Goal: Task Accomplishment & Management: Complete application form

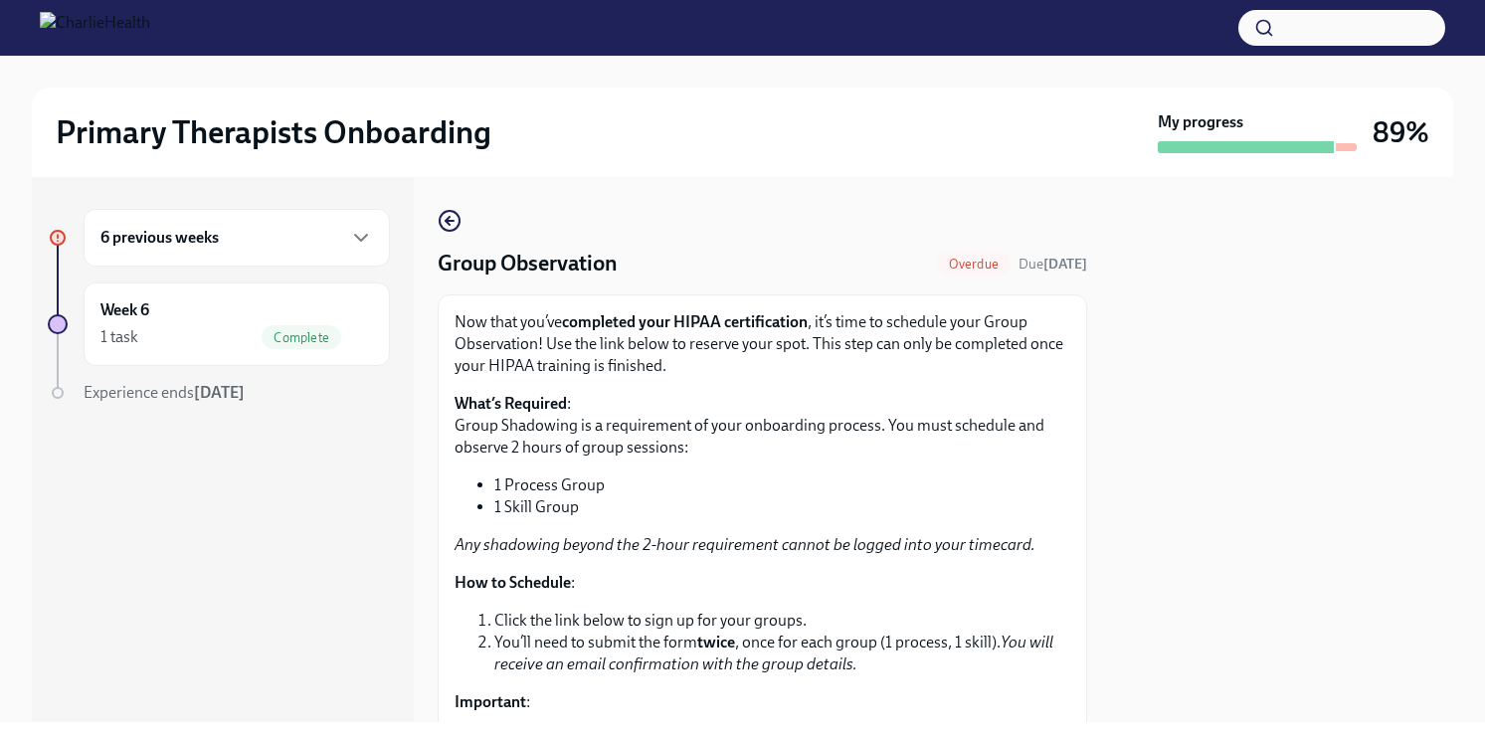
scroll to position [421, 0]
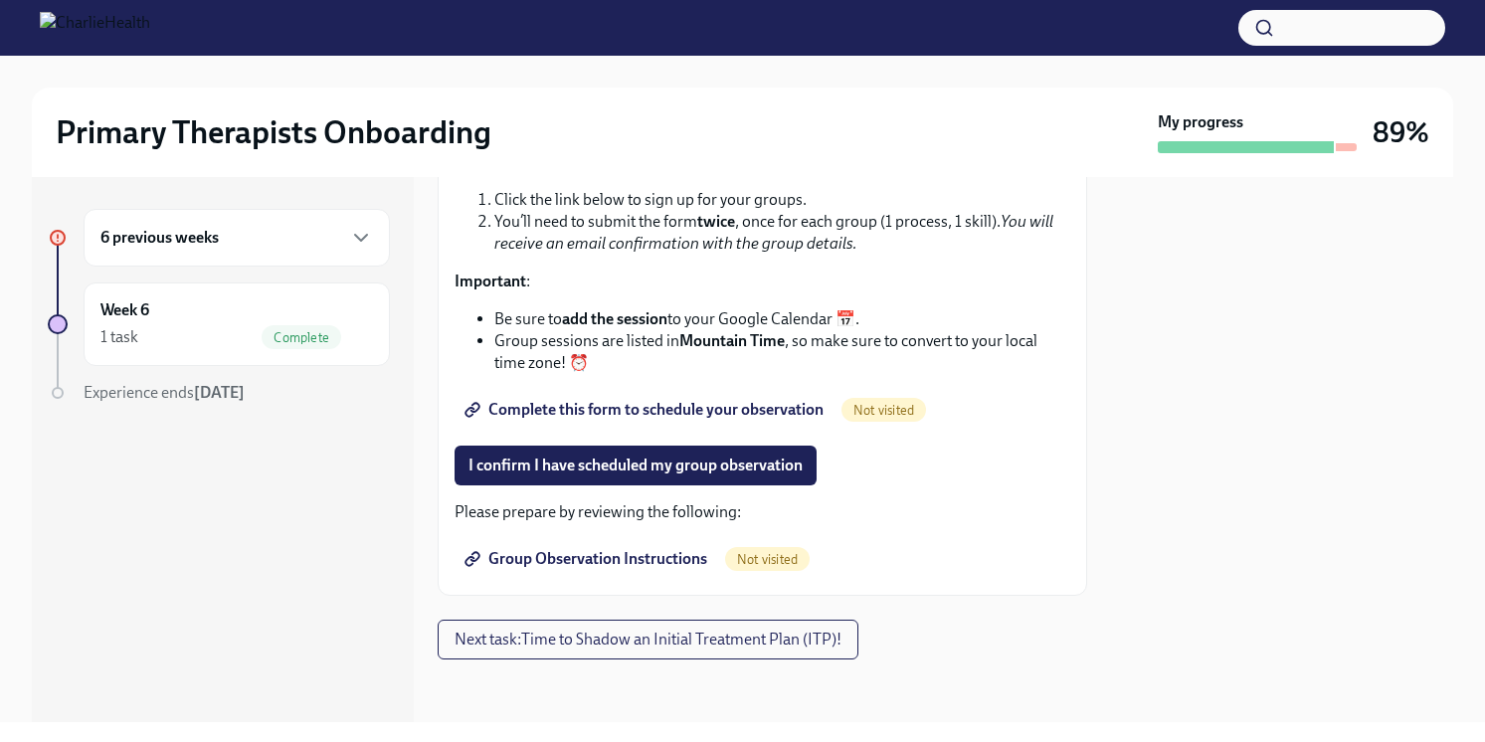
click at [606, 410] on span "Complete this form to schedule your observation" at bounding box center [645, 410] width 355 height 20
click at [793, 407] on span "Complete this form to schedule your observation" at bounding box center [645, 410] width 355 height 20
click at [632, 466] on span "I confirm I have scheduled my group observation" at bounding box center [635, 465] width 334 height 20
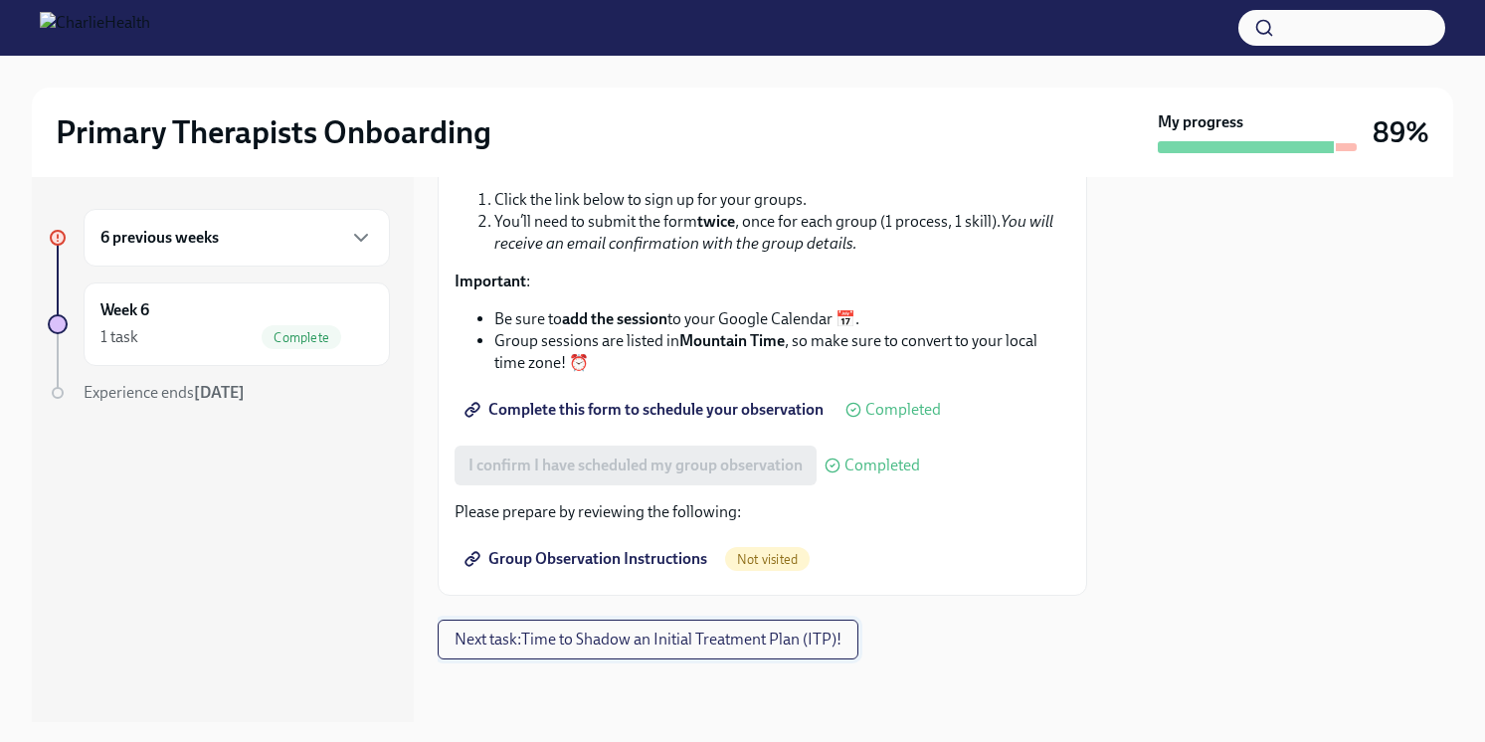
click at [714, 642] on span "Next task : Time to Shadow an Initial Treatment Plan (ITP)!" at bounding box center [647, 639] width 387 height 20
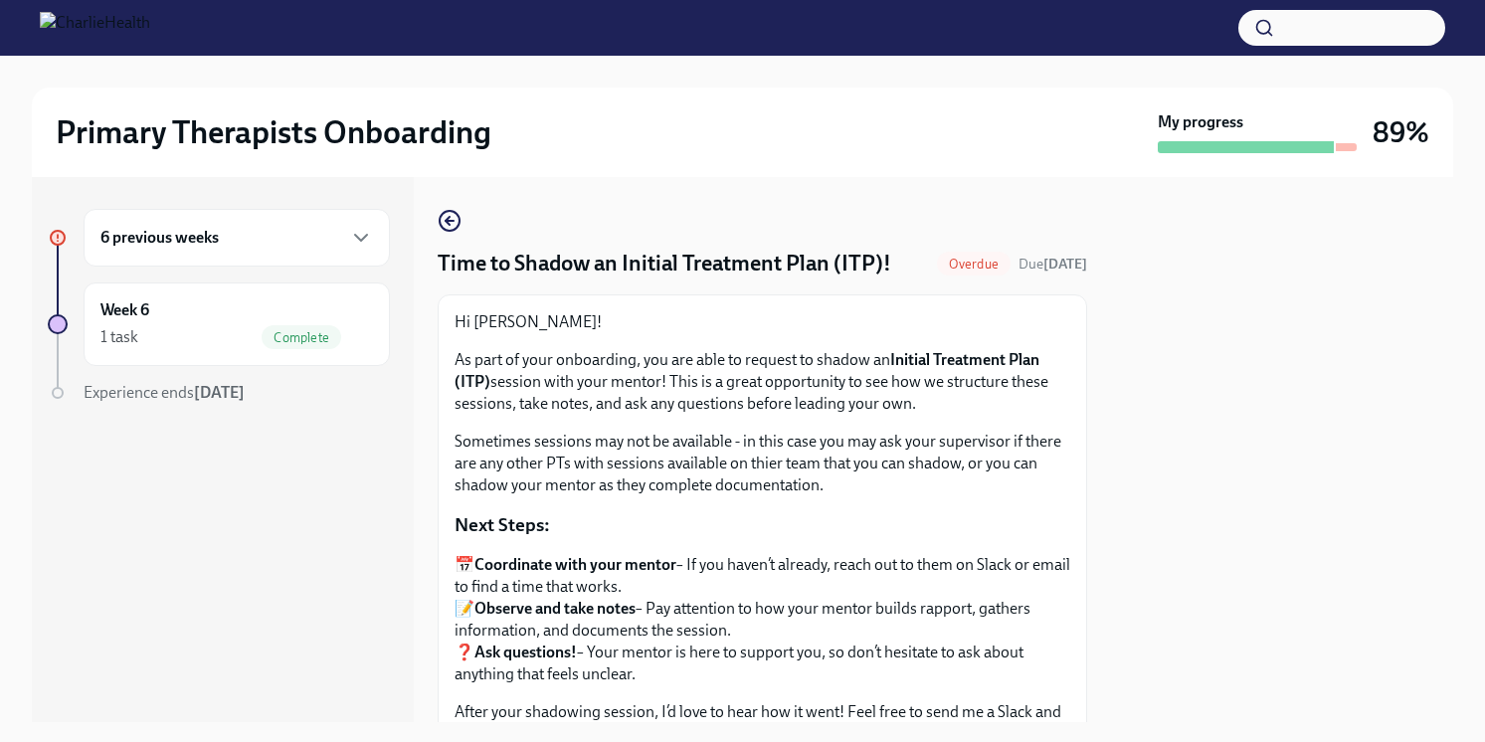
click at [1150, 406] on div at bounding box center [1282, 449] width 342 height 545
click at [1333, 331] on div at bounding box center [1282, 449] width 342 height 545
click at [971, 336] on div "Hi [PERSON_NAME]! As part of your onboarding, you are able to request to shadow…" at bounding box center [761, 403] width 615 height 185
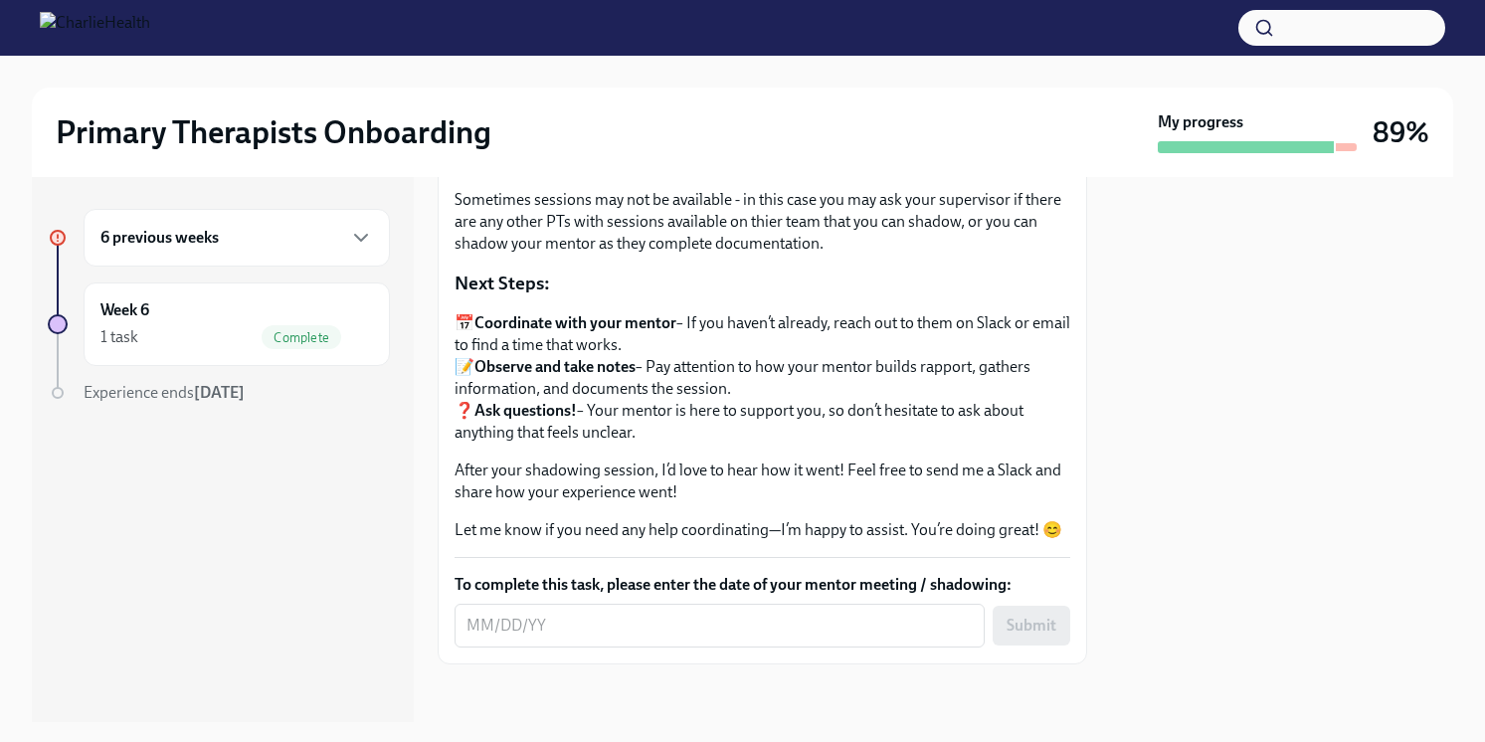
scroll to position [248, 0]
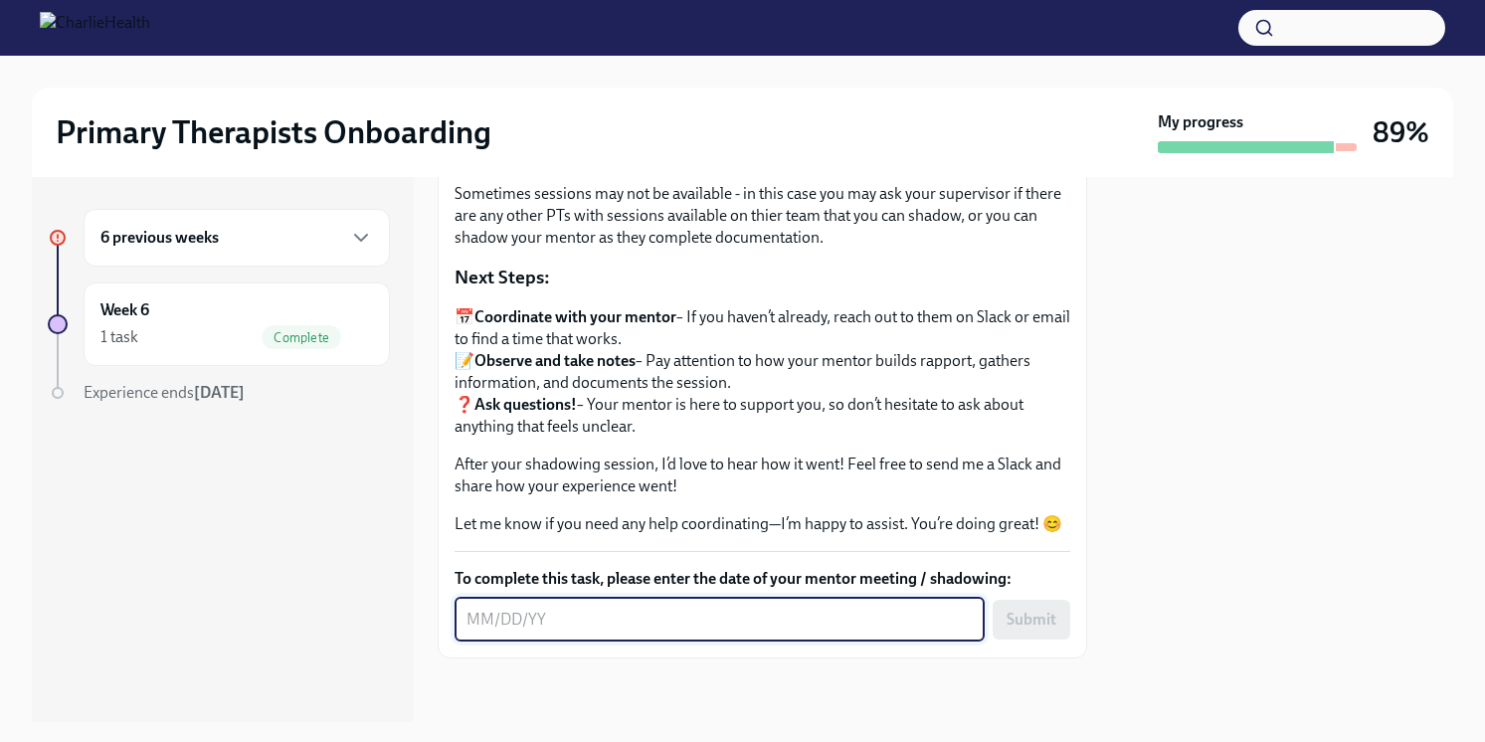
click at [495, 613] on textarea "To complete this task, please enter the date of your mentor meeting / shadowing:" at bounding box center [719, 620] width 506 height 24
type textarea "[DATE]"
click at [1017, 615] on span "Submit" at bounding box center [1031, 620] width 50 height 20
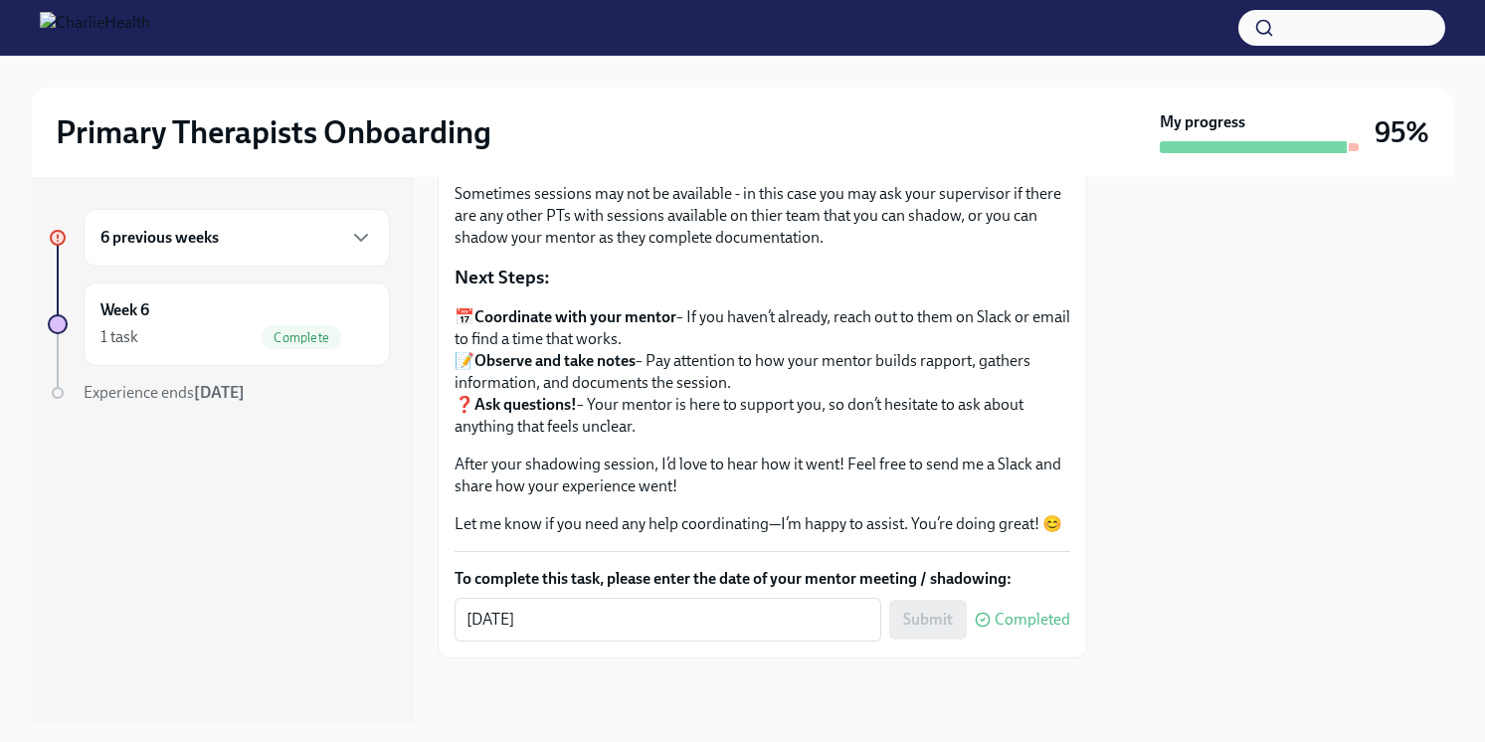
click at [373, 246] on div "6 previous weeks" at bounding box center [237, 238] width 306 height 58
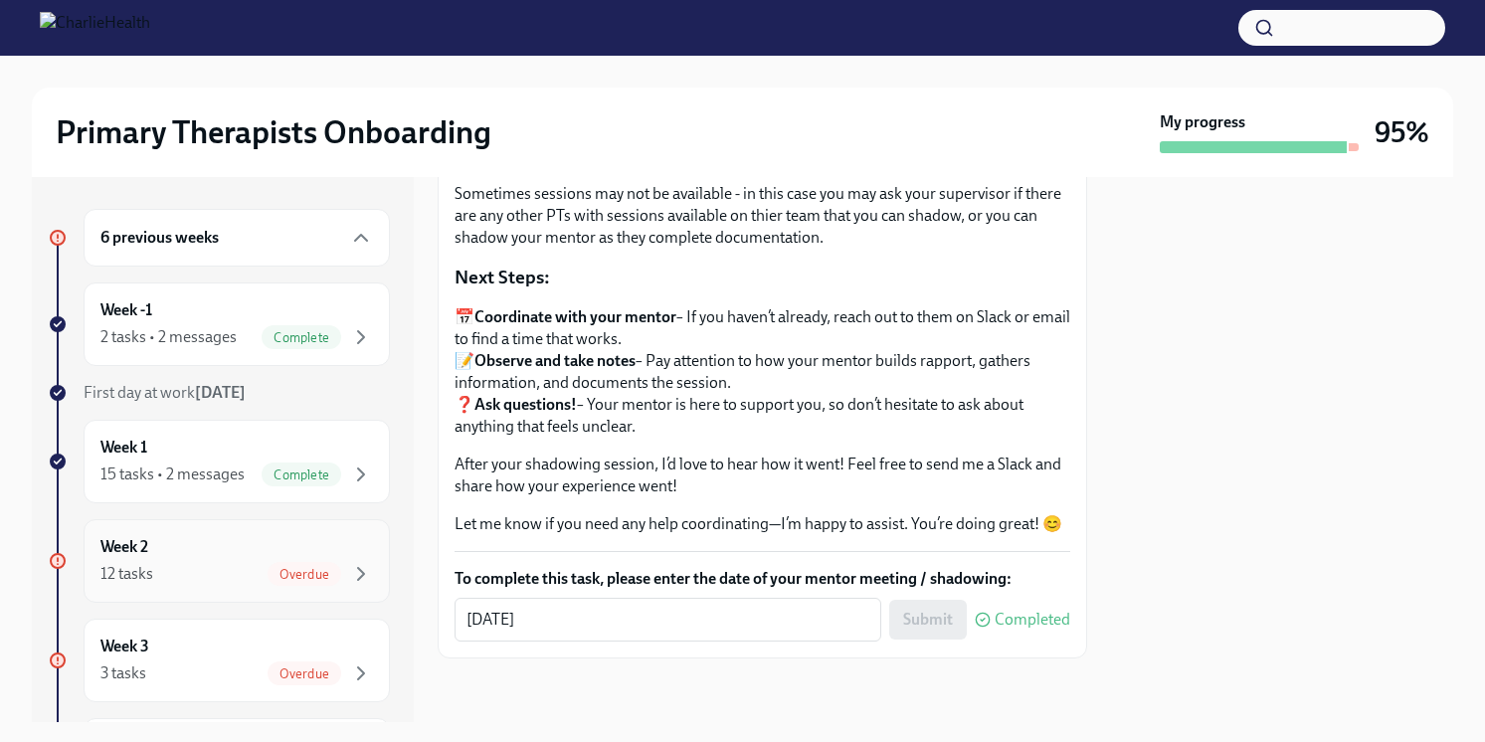
click at [252, 553] on div "Week 2 12 tasks Overdue" at bounding box center [236, 561] width 272 height 50
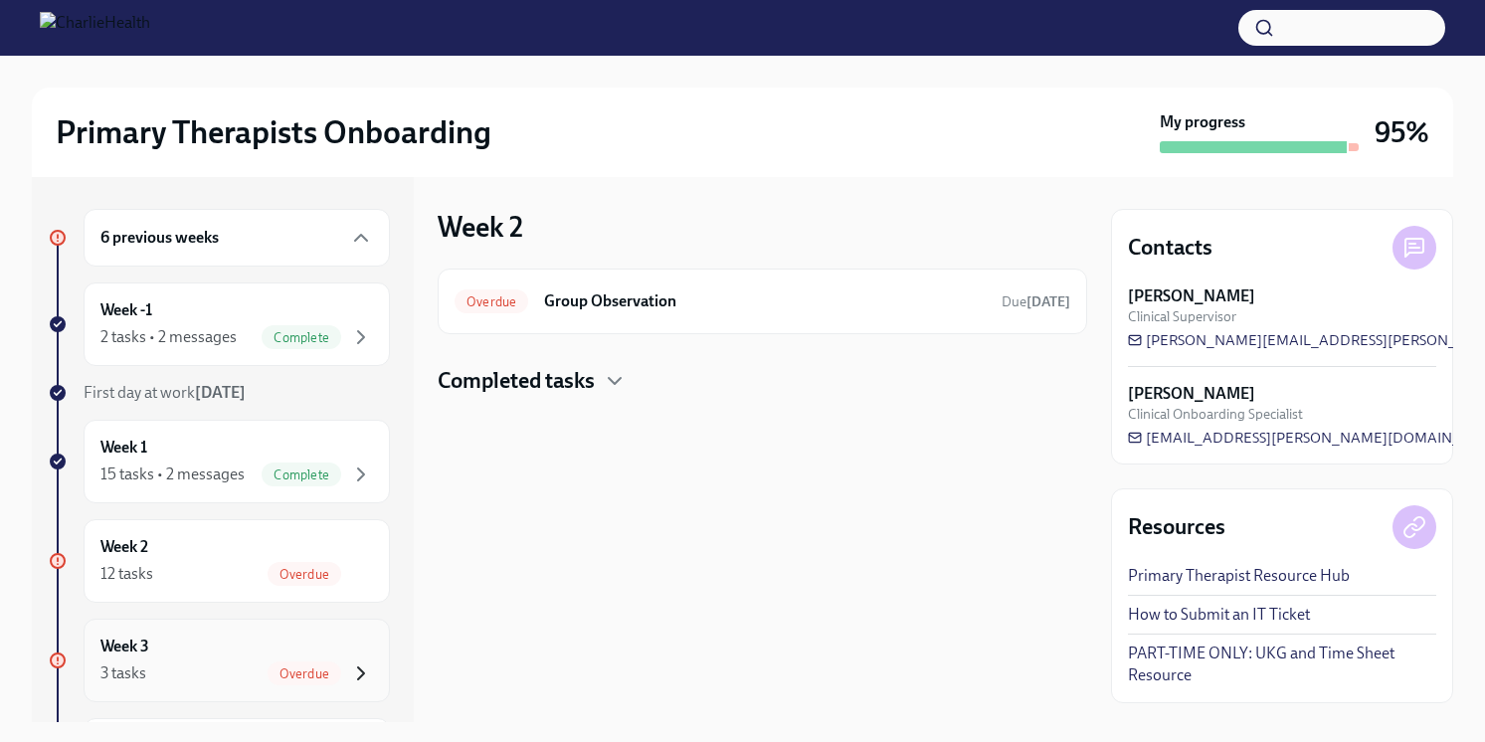
click at [357, 662] on icon "button" at bounding box center [361, 673] width 24 height 24
click at [619, 382] on icon "button" at bounding box center [615, 381] width 24 height 24
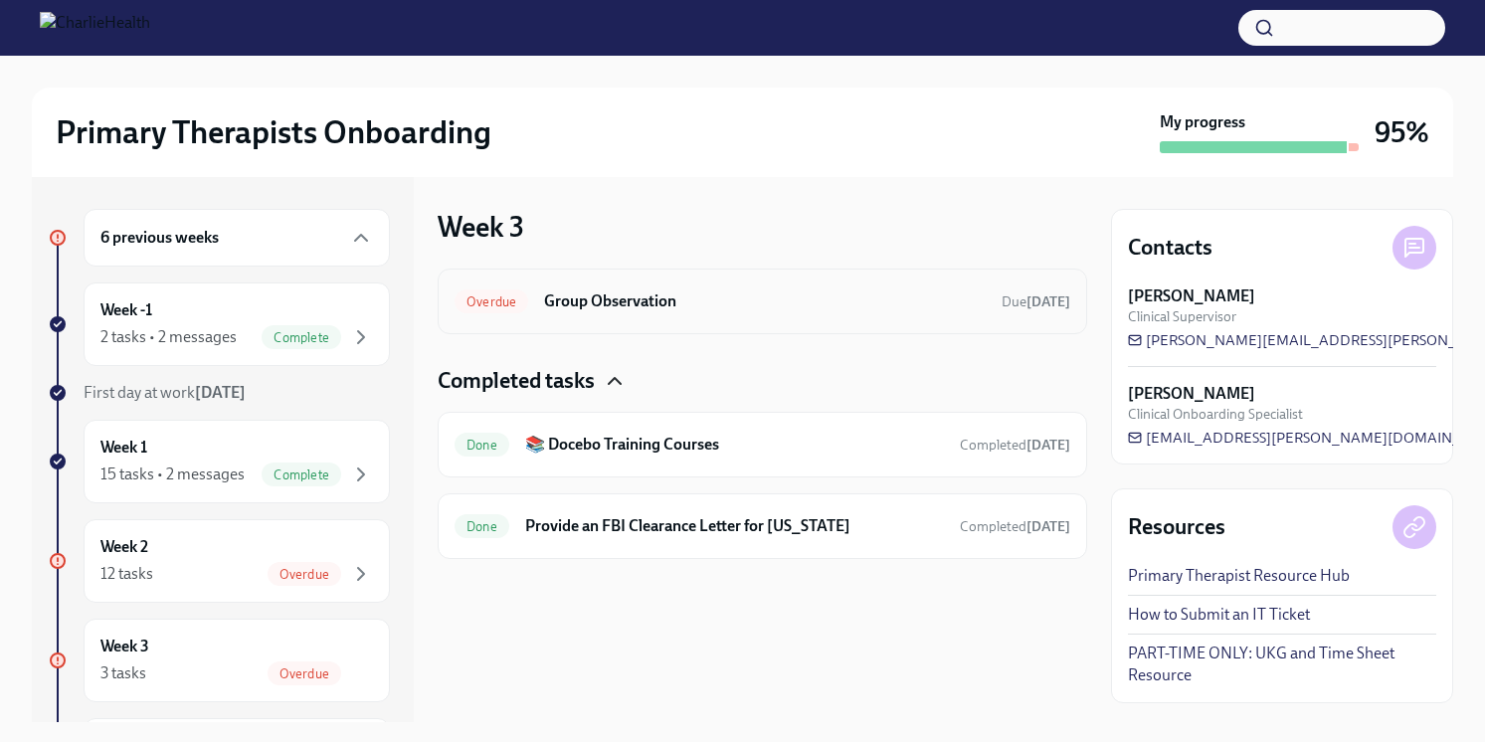
click at [750, 317] on div "Overdue Group Observation Due [DATE]" at bounding box center [762, 301] width 649 height 66
click at [636, 303] on h6 "Group Observation" at bounding box center [764, 301] width 441 height 22
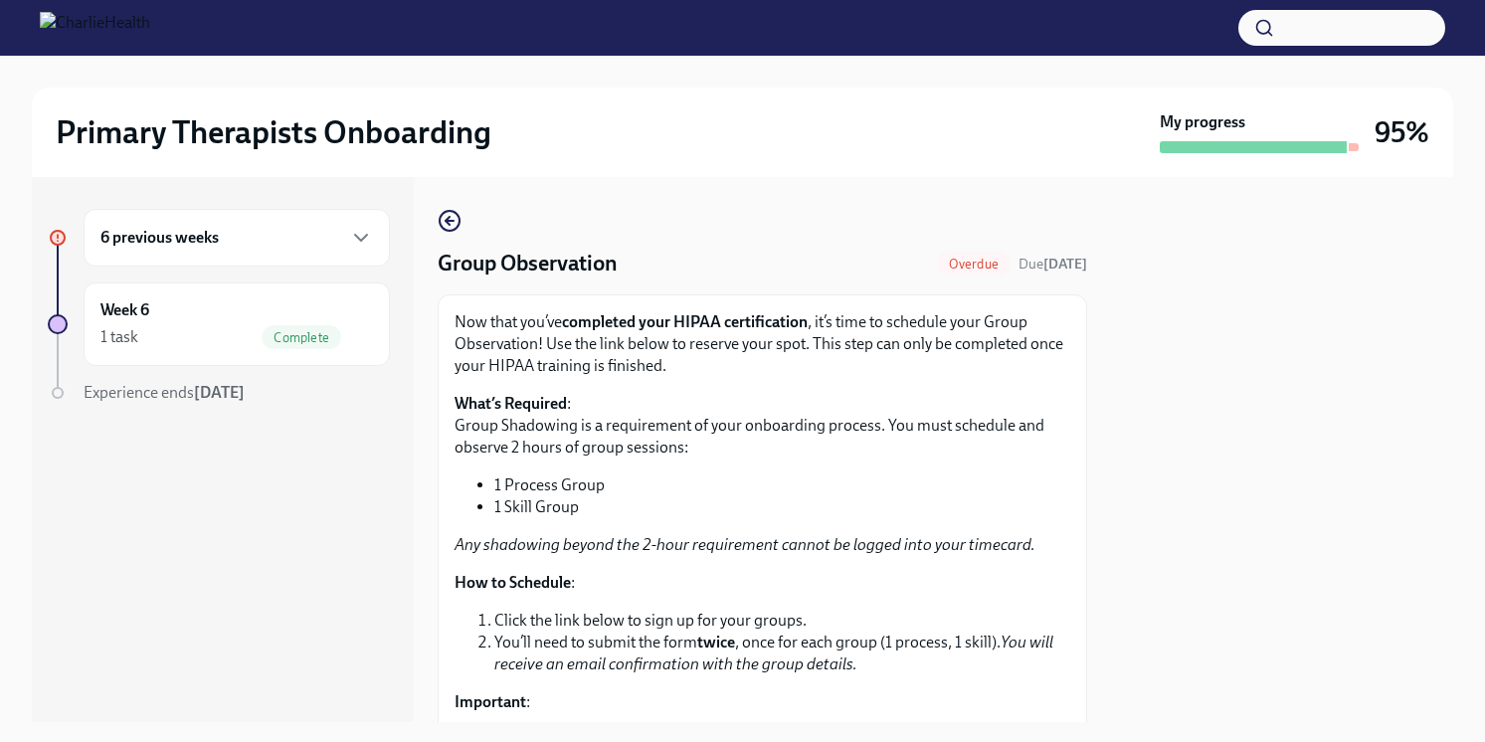
click at [1053, 499] on li "1 Skill Group" at bounding box center [782, 507] width 576 height 22
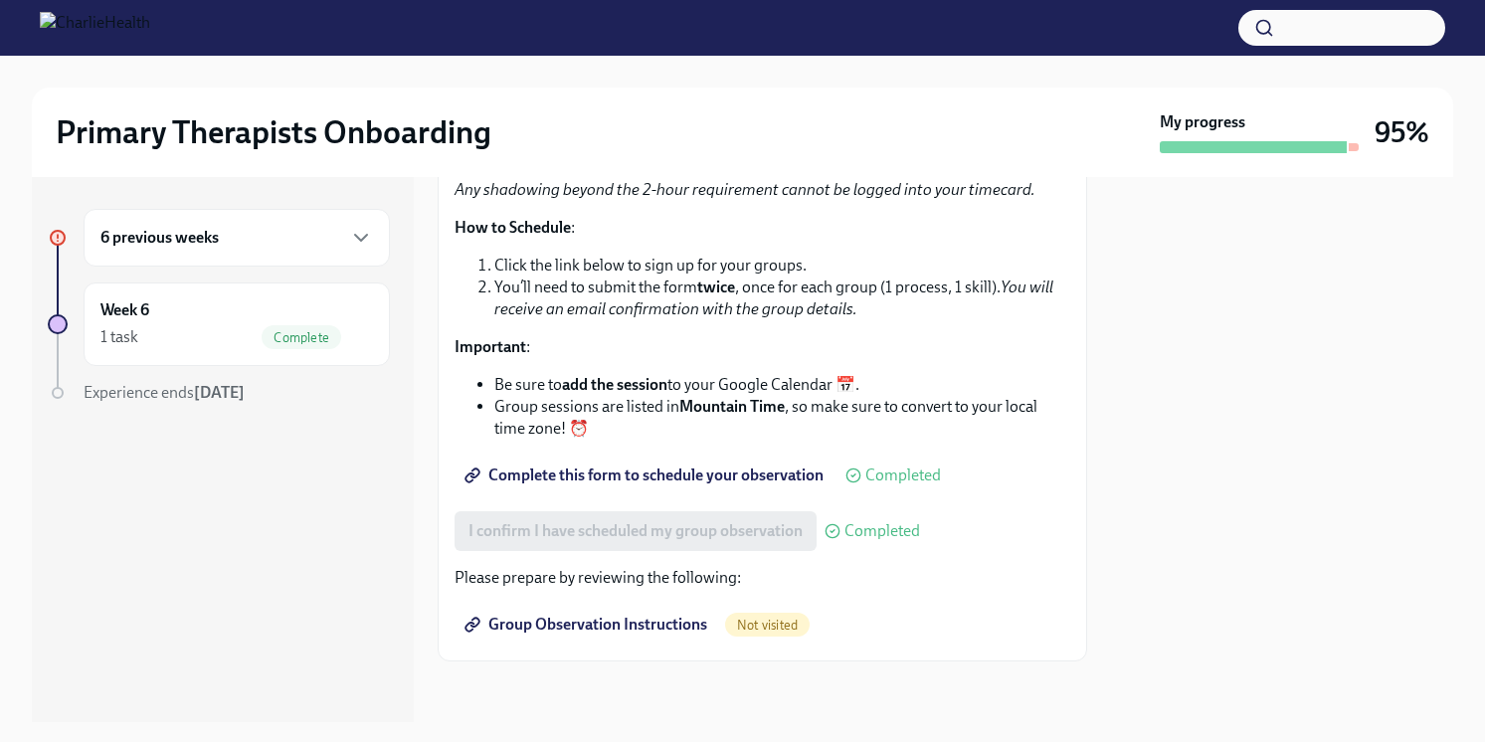
scroll to position [358, 0]
click at [531, 617] on span "Group Observation Instructions" at bounding box center [587, 622] width 239 height 20
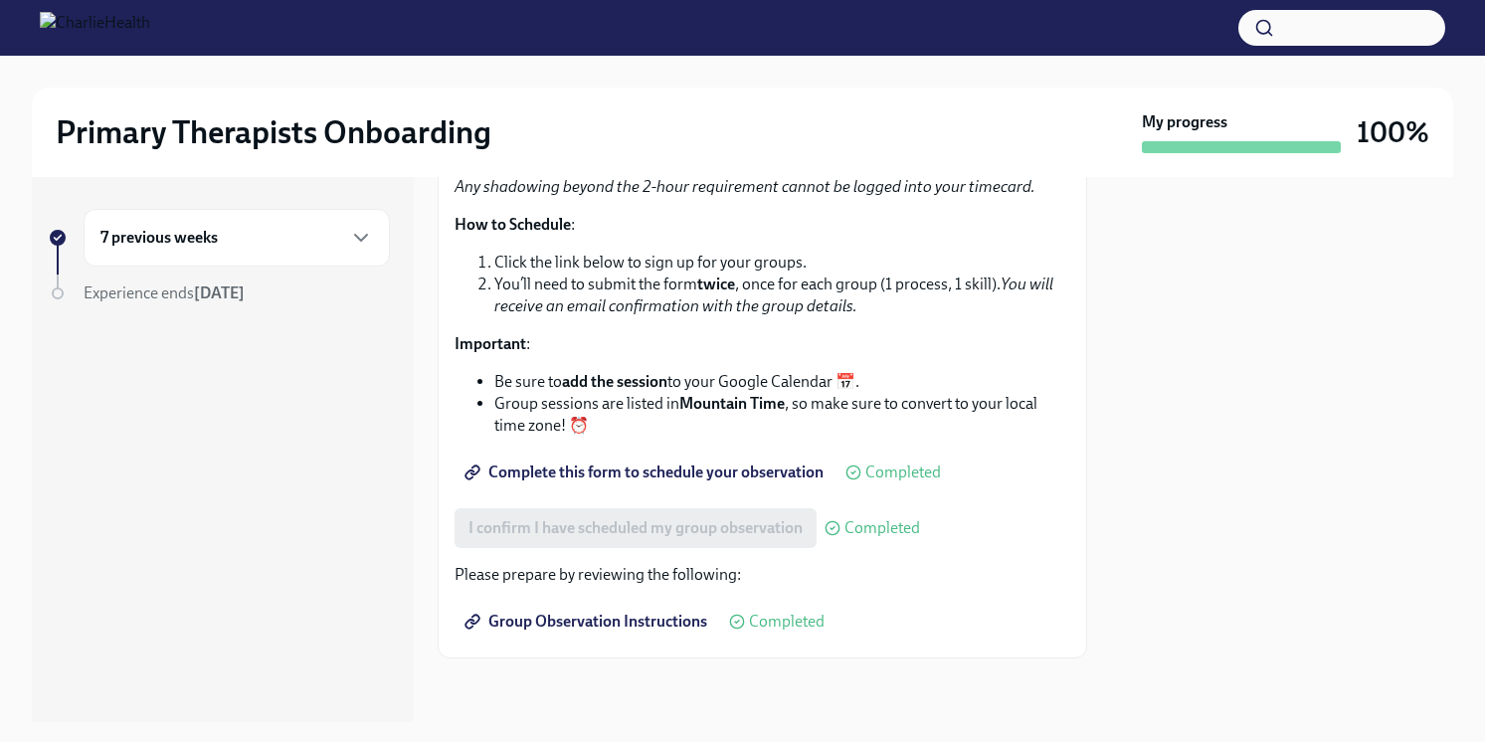
click at [243, 296] on strong "[DATE]" at bounding box center [219, 292] width 51 height 19
click at [336, 368] on div at bounding box center [219, 352] width 342 height 64
click at [1365, 418] on div at bounding box center [1282, 449] width 342 height 545
